Goal: Information Seeking & Learning: Learn about a topic

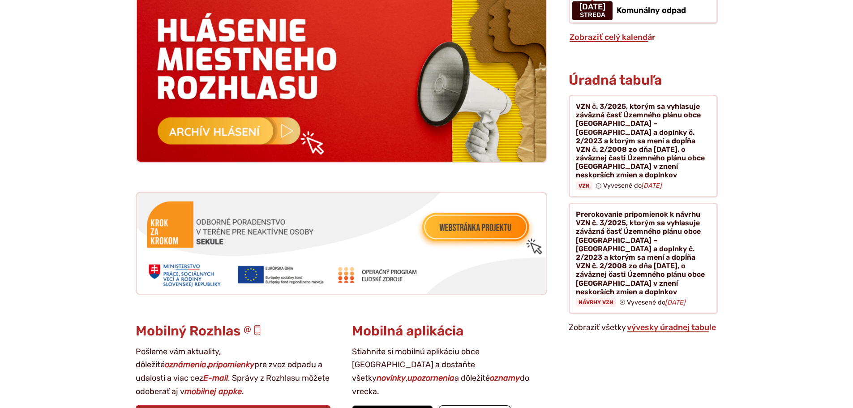
scroll to position [895, 0]
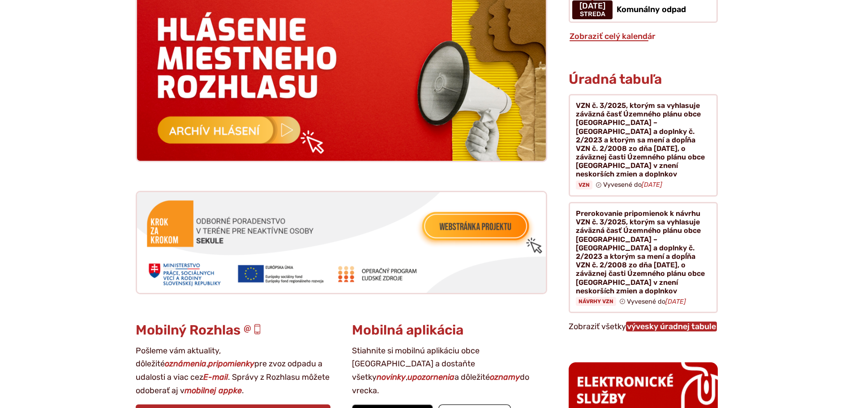
click at [657, 321] on link "vývesky úradnej tabule" at bounding box center [671, 326] width 91 height 10
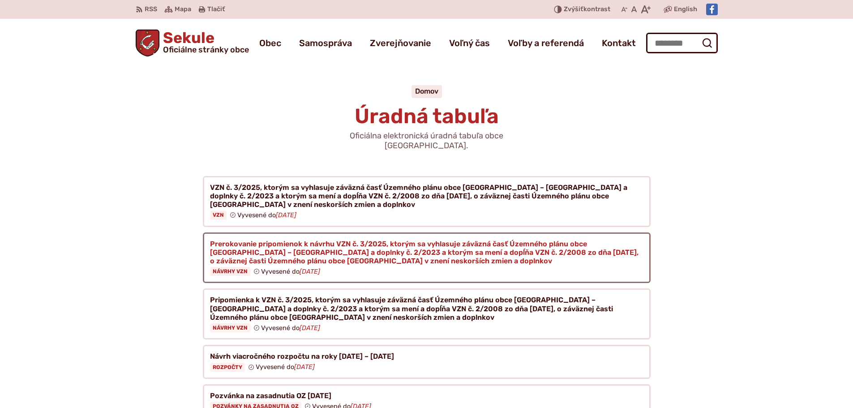
scroll to position [134, 0]
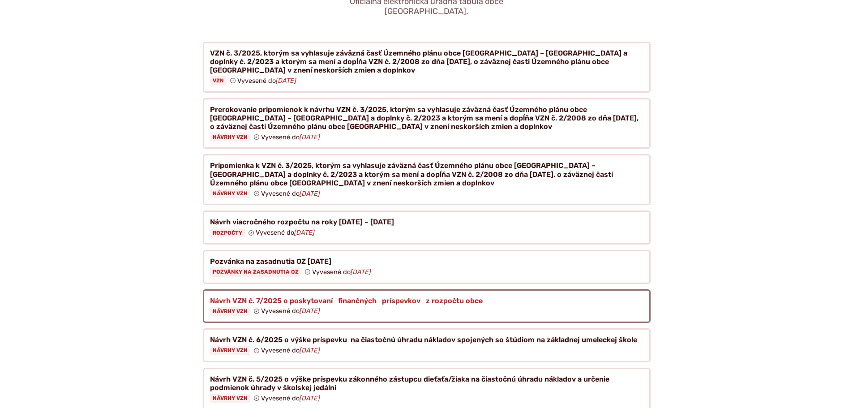
click at [397, 294] on figure at bounding box center [427, 306] width 448 height 34
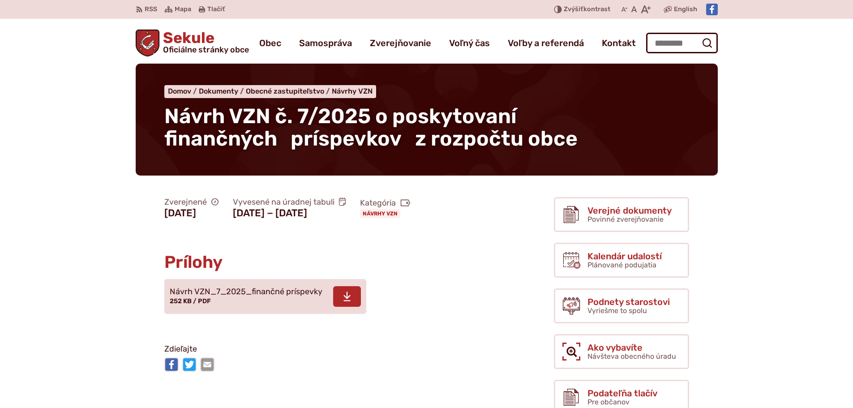
click at [194, 295] on span "Návrh VZN_7_2025_finančné príspevky" at bounding box center [246, 291] width 153 height 9
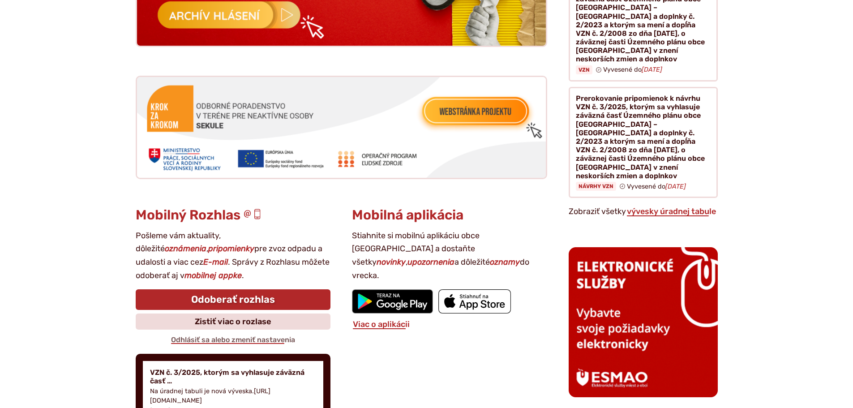
scroll to position [1074, 0]
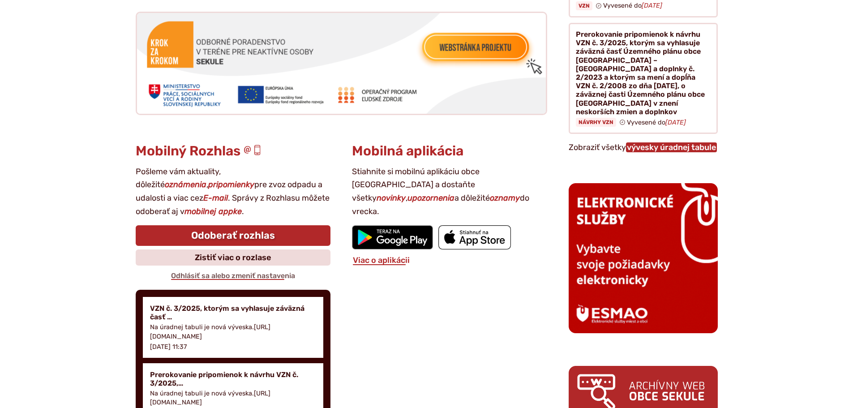
click at [660, 142] on link "vývesky úradnej tabule" at bounding box center [671, 147] width 91 height 10
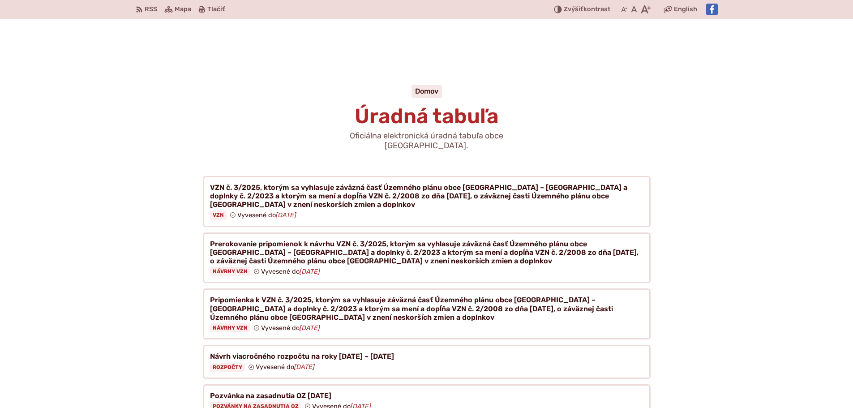
scroll to position [45, 0]
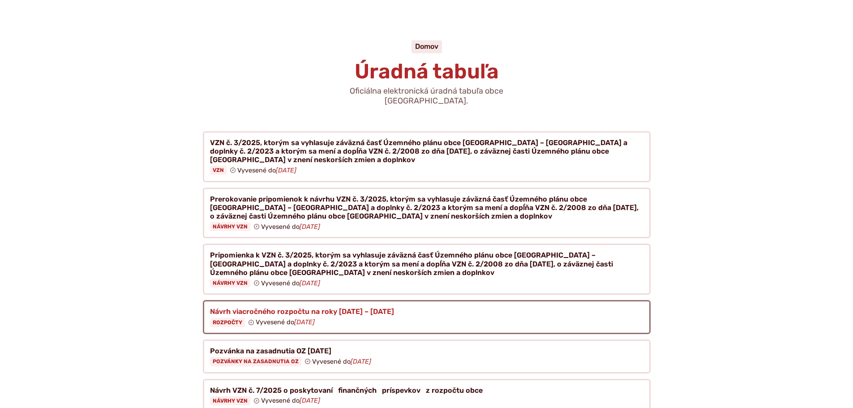
click at [333, 301] on figure at bounding box center [427, 317] width 448 height 34
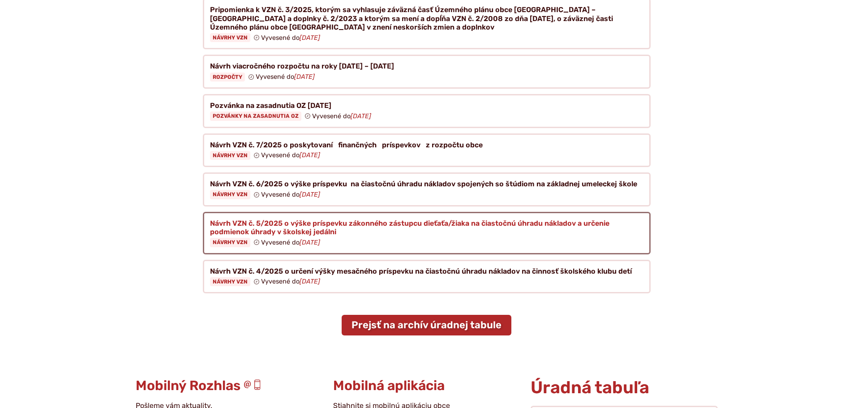
scroll to position [358, 0]
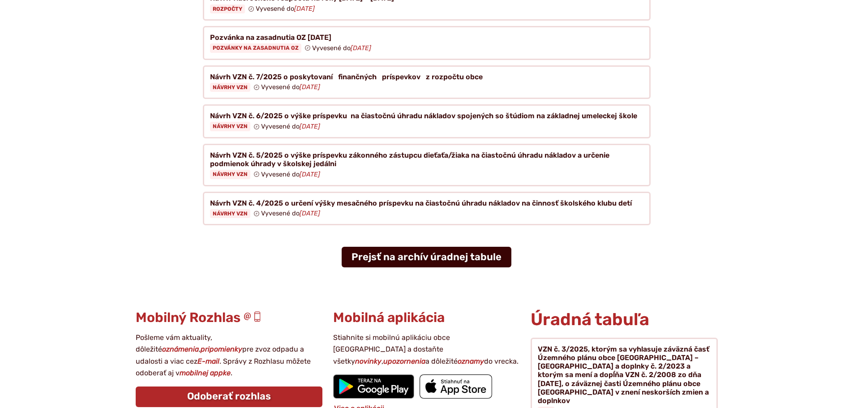
click at [439, 252] on link "Prejsť na archív úradnej tabule" at bounding box center [426, 257] width 170 height 21
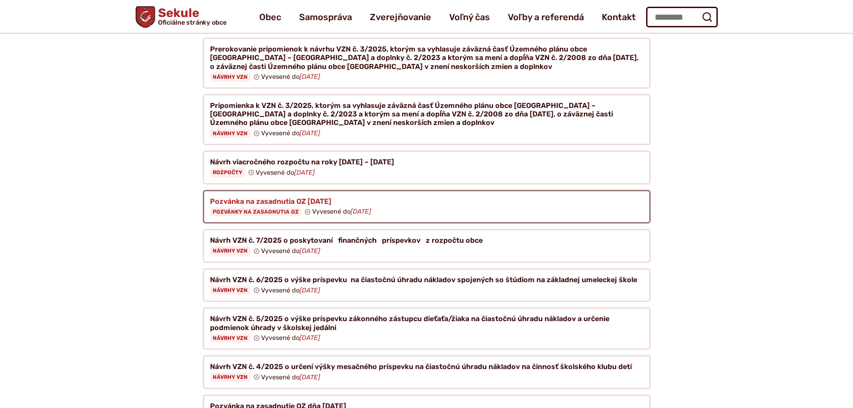
scroll to position [224, 0]
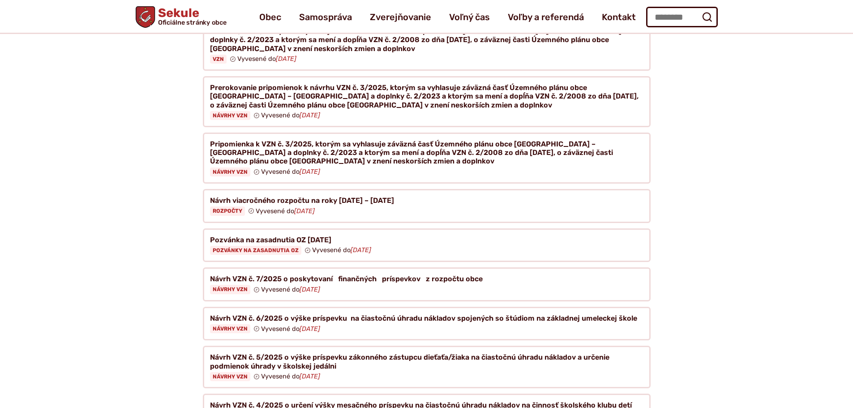
click at [149, 185] on article "Späť na aktuálne vývesky Zavrieť filter Dátum od [DATE] Po Ut Str Štv Pi So Ne …" at bounding box center [426, 264] width 610 height 625
